Goal: Navigation & Orientation: Find specific page/section

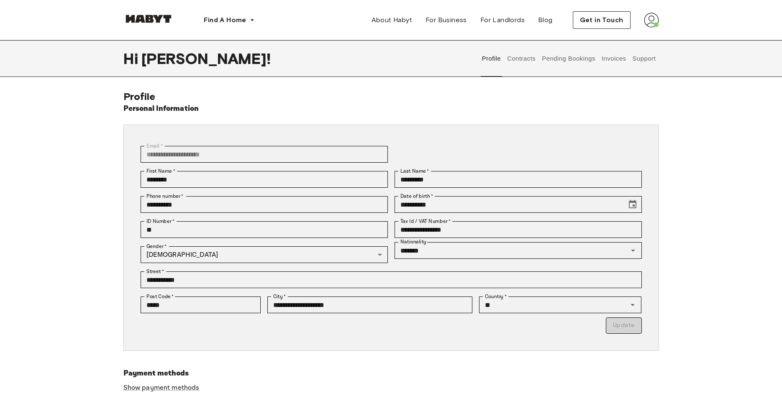
click at [519, 62] on button "Contracts" at bounding box center [522, 58] width 31 height 37
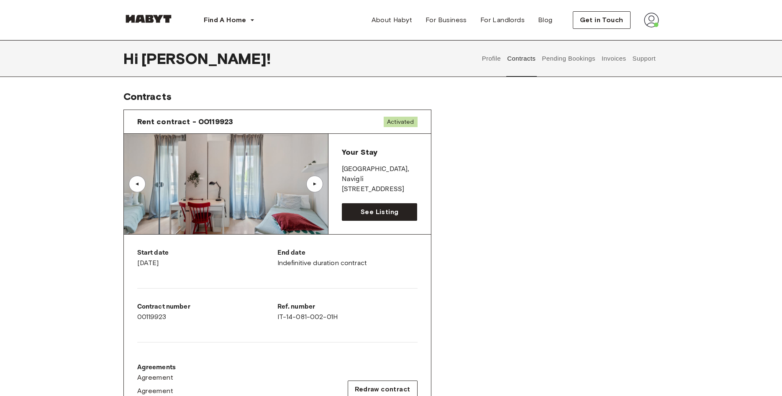
click at [561, 55] on button "Pending Bookings" at bounding box center [569, 58] width 56 height 37
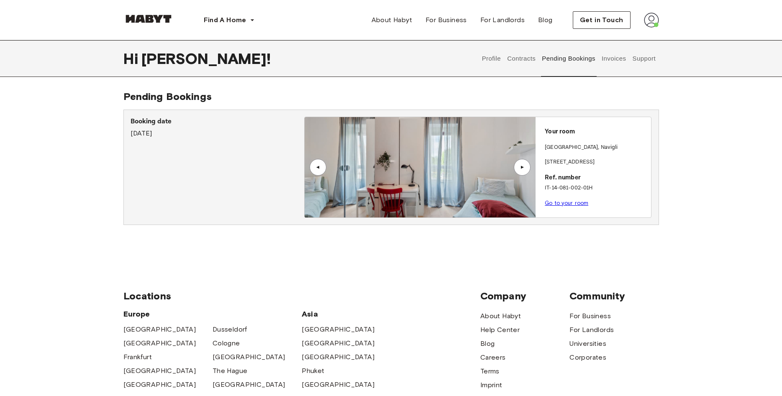
click at [530, 57] on button "Contracts" at bounding box center [522, 58] width 31 height 37
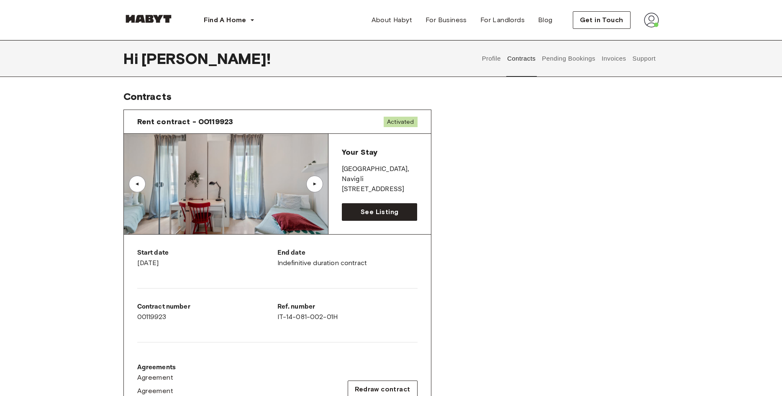
click at [634, 61] on button "Support" at bounding box center [645, 58] width 26 height 37
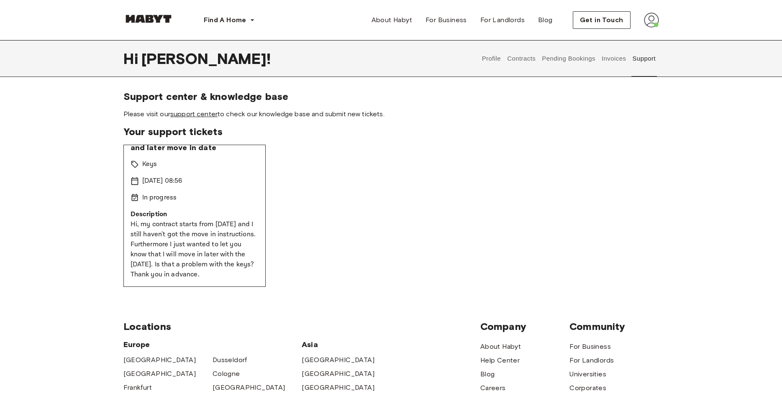
click at [212, 113] on link "support center" at bounding box center [193, 114] width 47 height 8
